Goal: Task Accomplishment & Management: Manage account settings

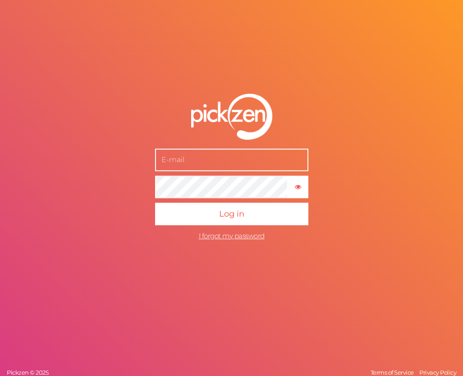
click at [206, 163] on input "text" at bounding box center [231, 160] width 153 height 23
type input "[PERSON_NAME][EMAIL_ADDRESS][DOMAIN_NAME]"
click at [155, 203] on button "Log in" at bounding box center [231, 214] width 153 height 23
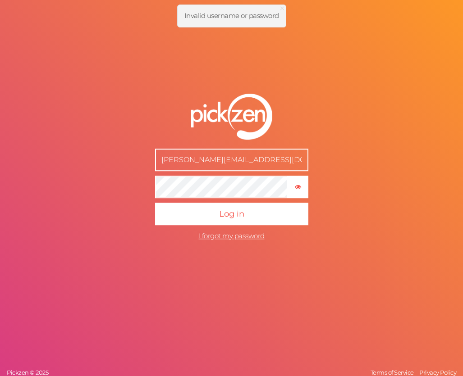
click at [155, 245] on nordpass-icon at bounding box center [155, 245] width 0 height 0
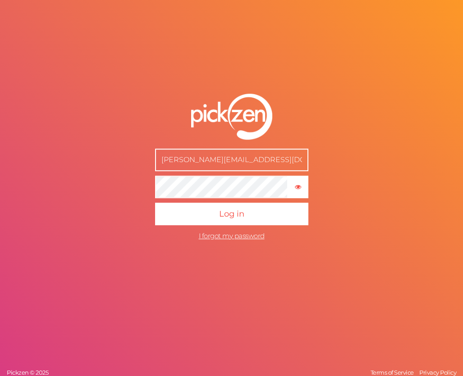
click at [155, 203] on button "Log in" at bounding box center [231, 214] width 153 height 23
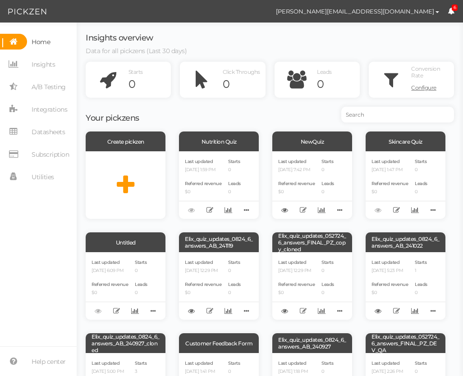
click at [0, 0] on nordpass-portal at bounding box center [0, 0] width 0 height 0
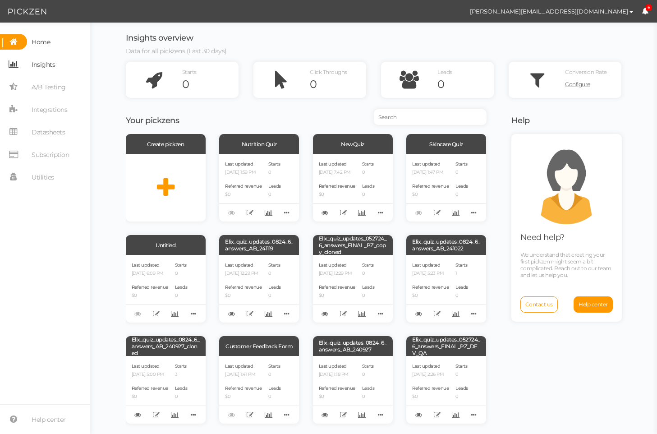
click at [41, 65] on span "Insights" at bounding box center [43, 64] width 23 height 14
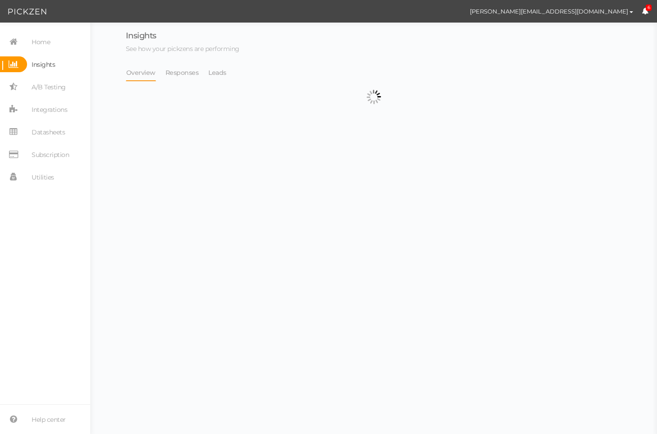
select select "13788"
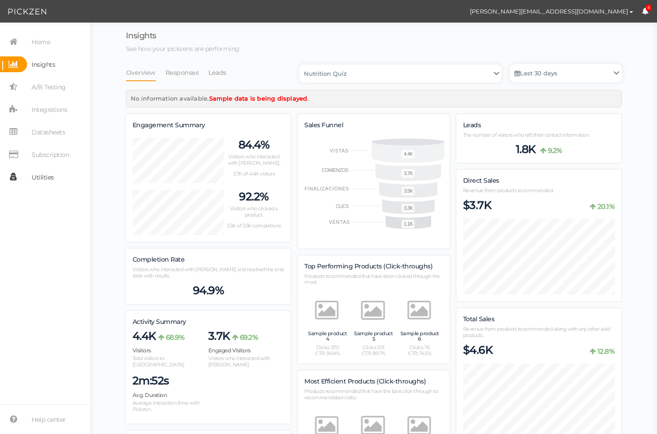
click at [39, 171] on span "Utilities" at bounding box center [43, 177] width 23 height 14
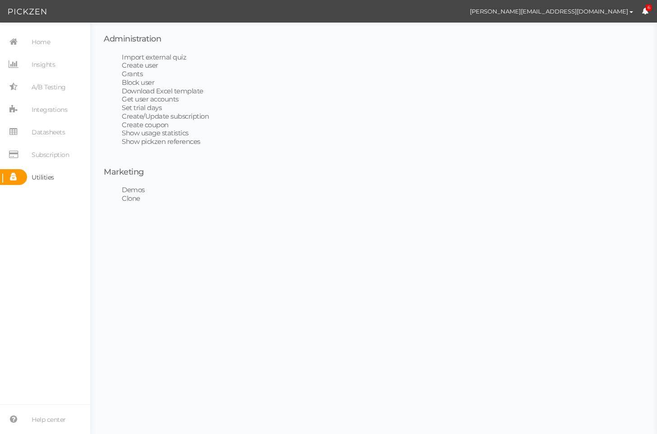
click at [136, 73] on link "Grants" at bounding box center [132, 73] width 21 height 9
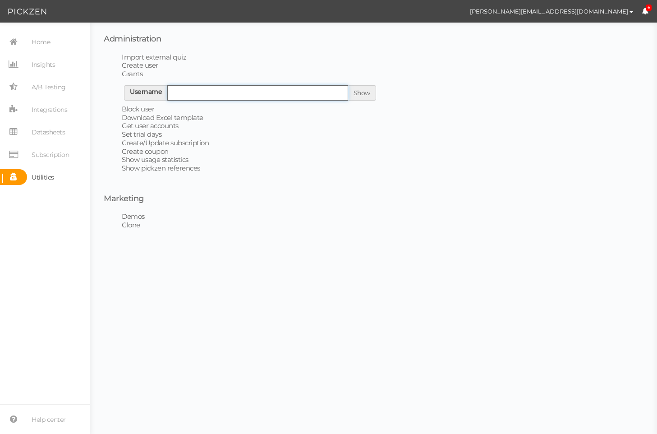
click at [219, 95] on input "text" at bounding box center [257, 92] width 181 height 15
paste input "[PERSON_NAME][EMAIL_ADDRESS][DOMAIN_NAME]"
type input "[PERSON_NAME][EMAIL_ADDRESS][DOMAIN_NAME]"
click at [362, 93] on link "Show" at bounding box center [361, 93] width 17 height 8
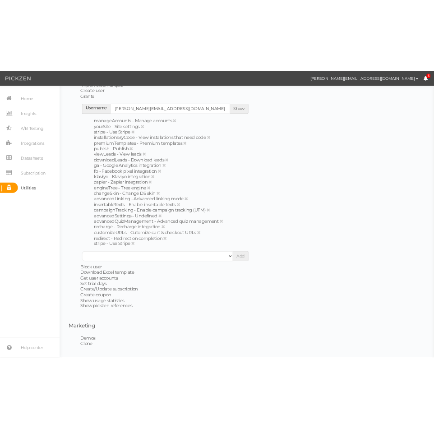
scroll to position [34, 0]
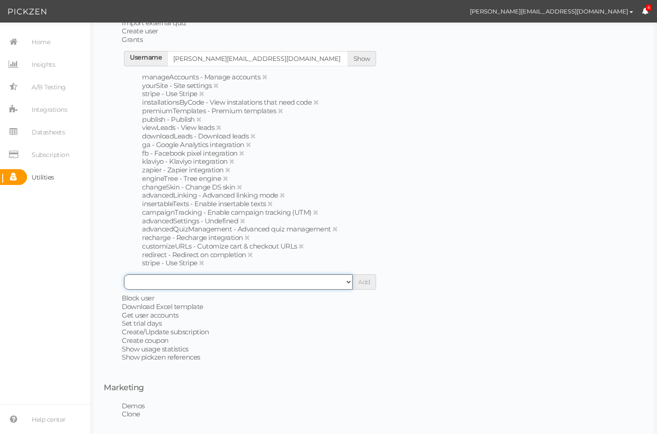
click at [261, 278] on select "ab - AB testing advancedLinking - Advanced linking mode advancedTextStyles - Ad…" at bounding box center [238, 281] width 228 height 15
click at [124, 274] on select "ab - AB testing advancedLinking - Advanced linking mode advancedTextStyles - Ad…" at bounding box center [238, 281] width 228 height 15
click at [361, 279] on link "Add" at bounding box center [364, 282] width 12 height 8
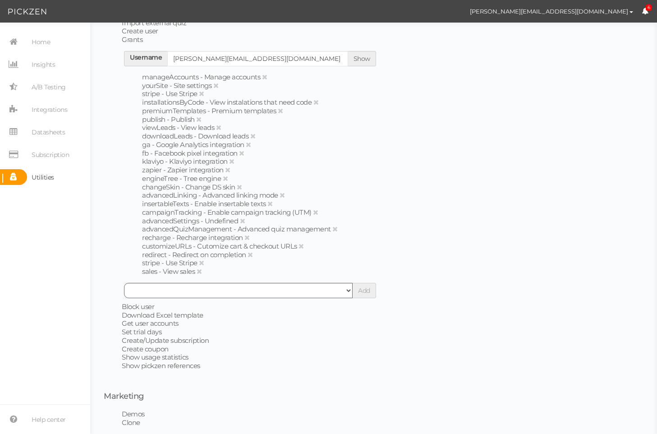
click at [340, 289] on select "ab - AB testing advancedLinking - Advanced linking mode advancedTextStyles - Ad…" at bounding box center [238, 290] width 228 height 15
click at [124, 283] on select "ab - AB testing advancedLinking - Advanced linking mode advancedTextStyles - Ad…" at bounding box center [238, 290] width 228 height 15
click at [365, 289] on link "Add" at bounding box center [364, 290] width 12 height 8
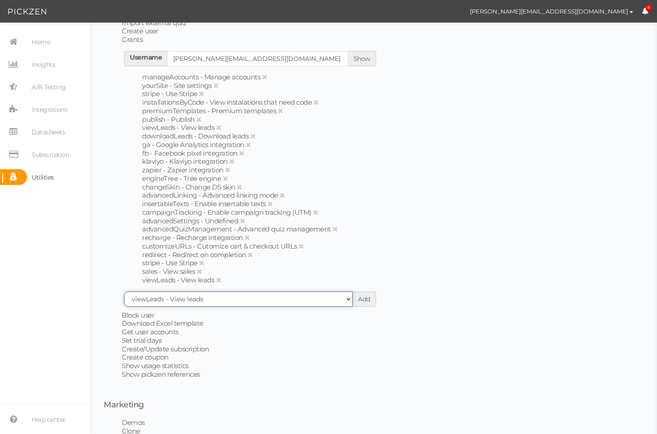
click at [321, 294] on select "ab - AB testing advancedLinking - Advanced linking mode advancedTextStyles - Ad…" at bounding box center [238, 298] width 228 height 15
click at [124, 291] on select "ab - AB testing advancedLinking - Advanced linking mode advancedTextStyles - Ad…" at bounding box center [238, 298] width 228 height 15
click at [365, 298] on link "Add" at bounding box center [364, 299] width 12 height 8
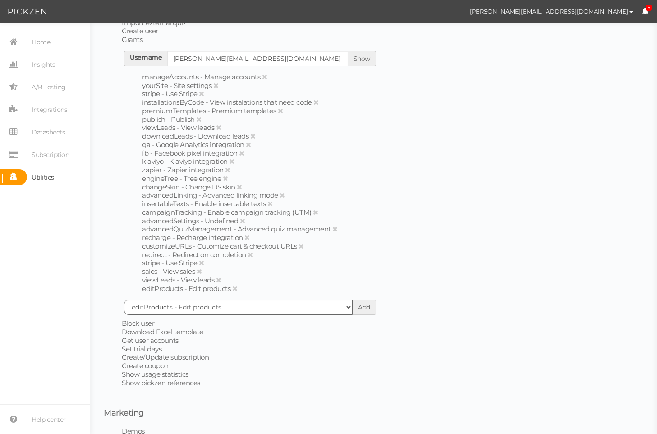
select select "? undefined:undefined ?"
click at [289, 307] on select "ab - AB testing advancedLinking - Advanced linking mode advancedTextStyles - Ad…" at bounding box center [238, 306] width 228 height 15
click at [222, 311] on select "ab - AB testing advancedLinking - Advanced linking mode advancedTextStyles - Ad…" at bounding box center [238, 306] width 228 height 15
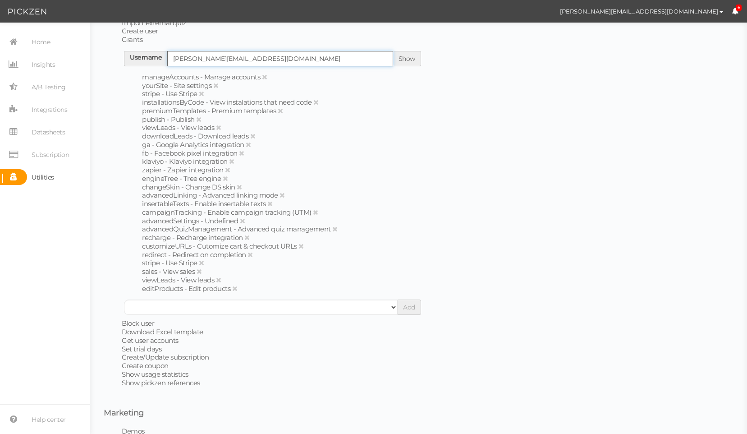
click at [198, 56] on input "[PERSON_NAME][EMAIL_ADDRESS][DOMAIN_NAME]" at bounding box center [280, 58] width 226 height 15
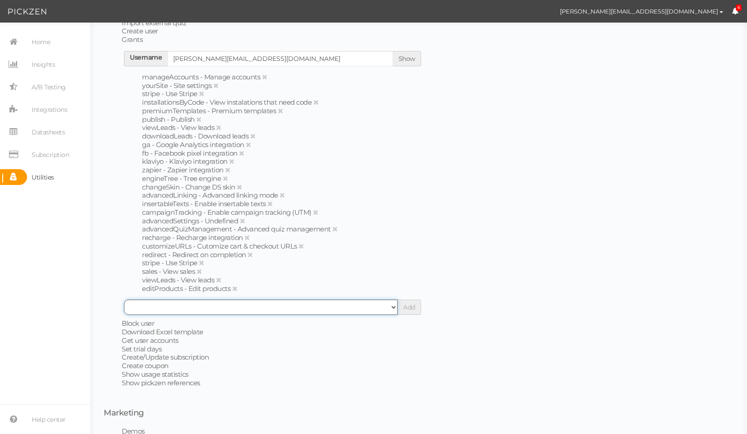
click at [263, 310] on select "ab - AB testing advancedLinking - Advanced linking mode advancedTextStyles - Ad…" at bounding box center [261, 306] width 274 height 15
click at [267, 310] on select "ab - AB testing advancedLinking - Advanced linking mode advancedTextStyles - Ad…" at bounding box center [261, 306] width 274 height 15
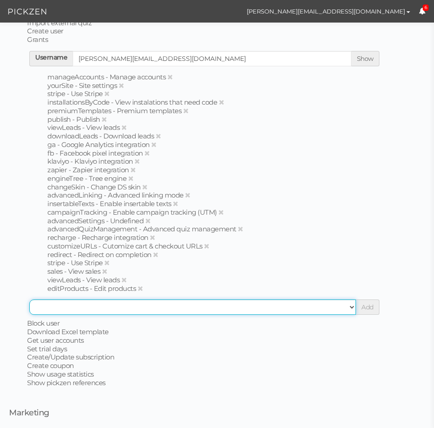
scroll to position [0, 0]
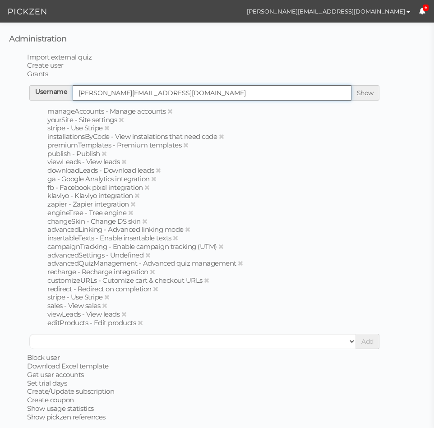
click at [149, 96] on input "[PERSON_NAME][EMAIL_ADDRESS][DOMAIN_NAME]" at bounding box center [212, 92] width 279 height 15
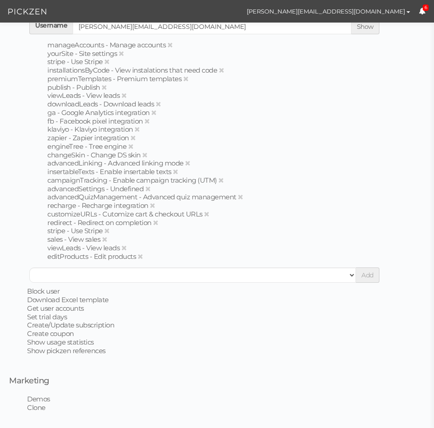
click at [79, 351] on link "Show pickzen references" at bounding box center [66, 350] width 78 height 9
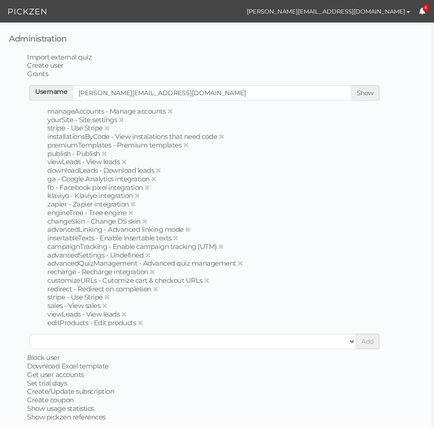
select select "30"
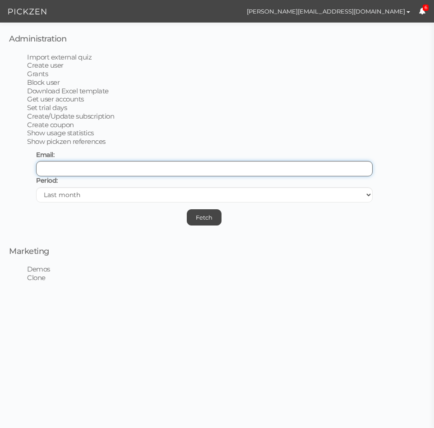
click at [110, 169] on input "text" at bounding box center [204, 168] width 336 height 15
paste input "[PERSON_NAME][EMAIL_ADDRESS][DOMAIN_NAME]"
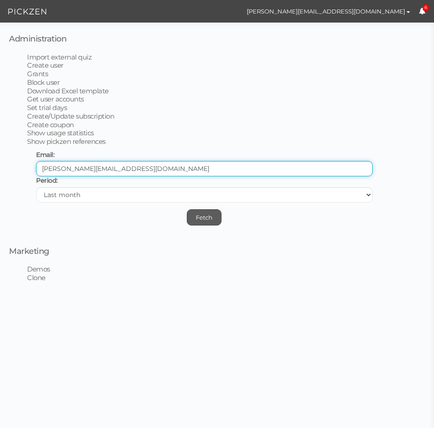
type input "[PERSON_NAME][EMAIL_ADDRESS][DOMAIN_NAME]"
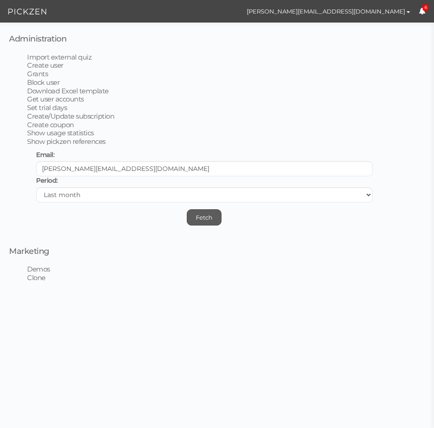
click at [215, 217] on button "Fetch" at bounding box center [204, 217] width 35 height 16
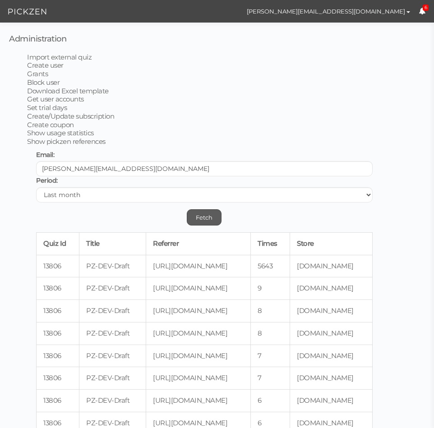
click at [201, 215] on button "Fetch" at bounding box center [204, 217] width 35 height 16
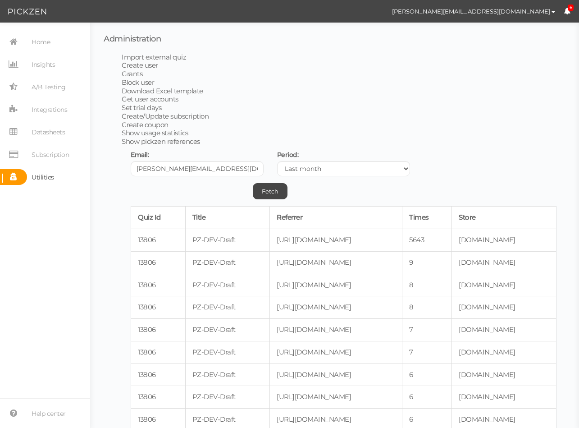
click at [270, 251] on td "[URL][DOMAIN_NAME]" at bounding box center [336, 240] width 132 height 23
click at [245, 81] on li "Block user" at bounding box center [344, 82] width 444 height 9
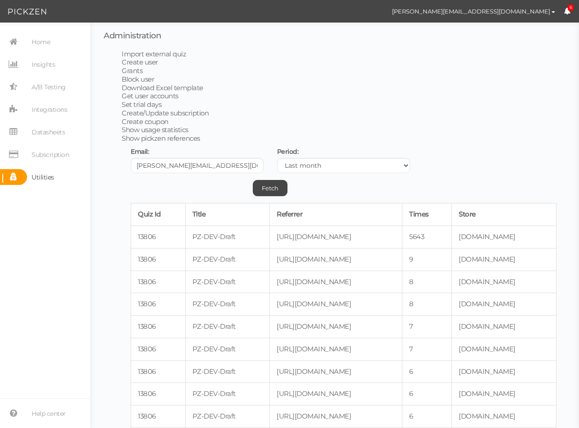
scroll to position [4, 0]
click at [141, 70] on link "Grants" at bounding box center [132, 70] width 21 height 9
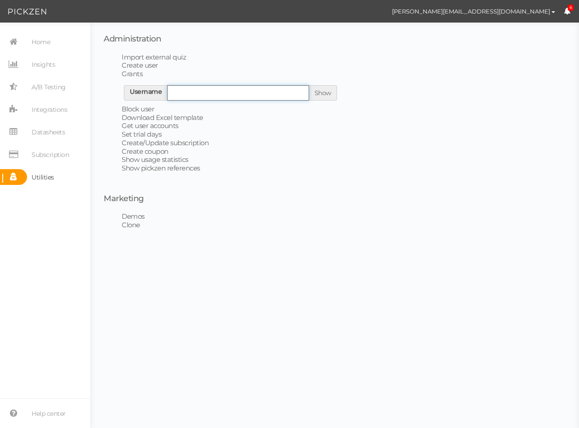
click at [201, 91] on input "text" at bounding box center [238, 92] width 142 height 15
paste input "[PERSON_NAME][EMAIL_ADDRESS][DOMAIN_NAME]"
type input "[PERSON_NAME][EMAIL_ADDRESS][DOMAIN_NAME]"
click at [327, 91] on link "Show" at bounding box center [323, 93] width 17 height 8
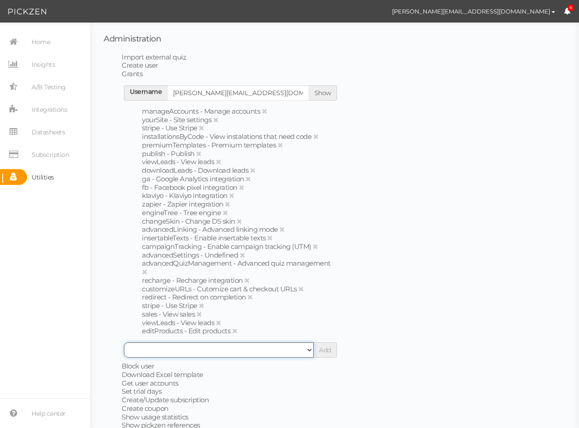
click at [243, 353] on select "ab - AB testing advancedLinking - Advanced linking mode advancedTextStyles - Ad…" at bounding box center [219, 349] width 190 height 15
click at [124, 342] on select "ab - AB testing advancedLinking - Advanced linking mode advancedTextStyles - Ad…" at bounding box center [219, 349] width 190 height 15
click at [330, 349] on link "Add" at bounding box center [325, 350] width 12 height 8
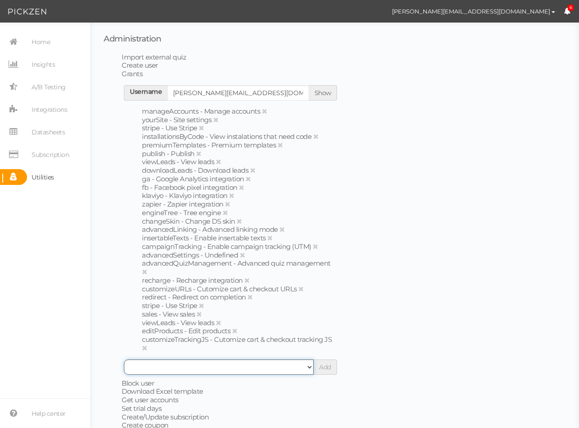
click at [270, 365] on select "ab - AB testing advancedLinking - Advanced linking mode advancedTextStyles - Ad…" at bounding box center [219, 366] width 190 height 15
click at [124, 359] on select "ab - AB testing advancedLinking - Advanced linking mode advancedTextStyles - Ad…" at bounding box center [219, 366] width 190 height 15
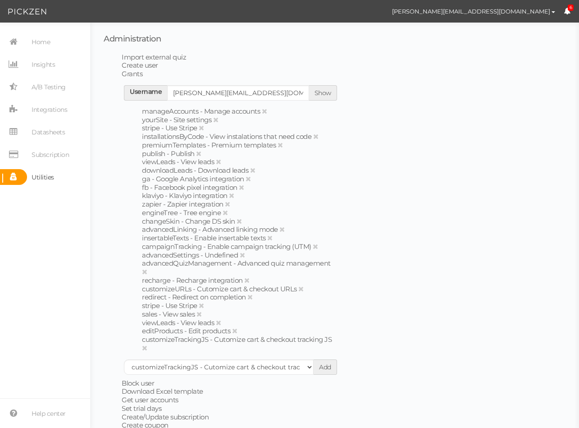
click at [327, 366] on link "Add" at bounding box center [325, 367] width 12 height 8
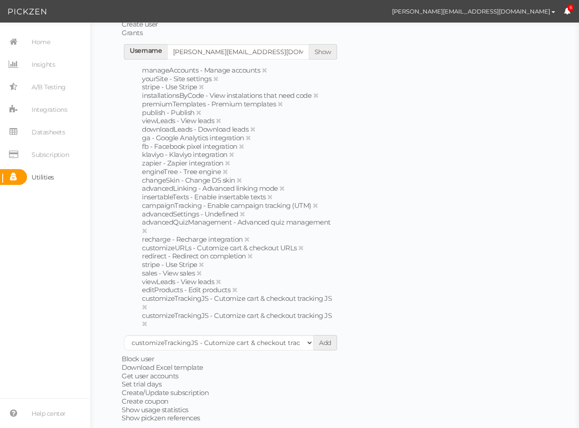
scroll to position [44, 0]
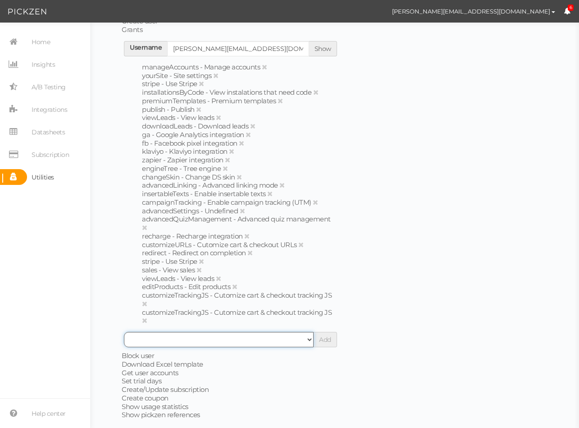
click at [265, 337] on select "ab - AB testing advancedLinking - Advanced linking mode advancedTextStyles - Ad…" at bounding box center [219, 339] width 190 height 15
click at [124, 332] on select "ab - AB testing advancedLinking - Advanced linking mode advancedTextStyles - Ad…" at bounding box center [219, 339] width 190 height 15
click at [330, 342] on link "Add" at bounding box center [325, 339] width 12 height 8
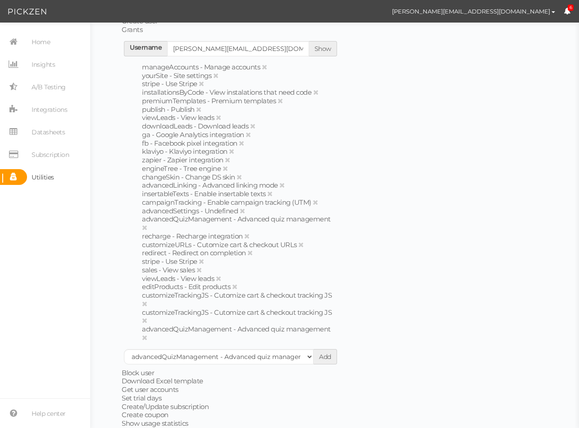
select select "? undefined:undefined ?"
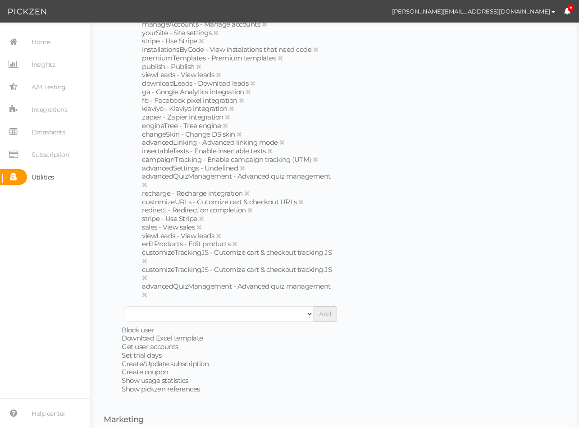
scroll to position [87, 0]
click at [245, 317] on select "ab - AB testing advancedLinking - Advanced linking mode advancedTextStyles - Ad…" at bounding box center [219, 313] width 190 height 15
click at [43, 30] on section "Home Insights A/B Testing Integrations Datasheets Subscription Utilities Help c…" at bounding box center [45, 225] width 90 height 405
click at [41, 37] on span "Home" at bounding box center [41, 42] width 18 height 14
